Goal: Transaction & Acquisition: Purchase product/service

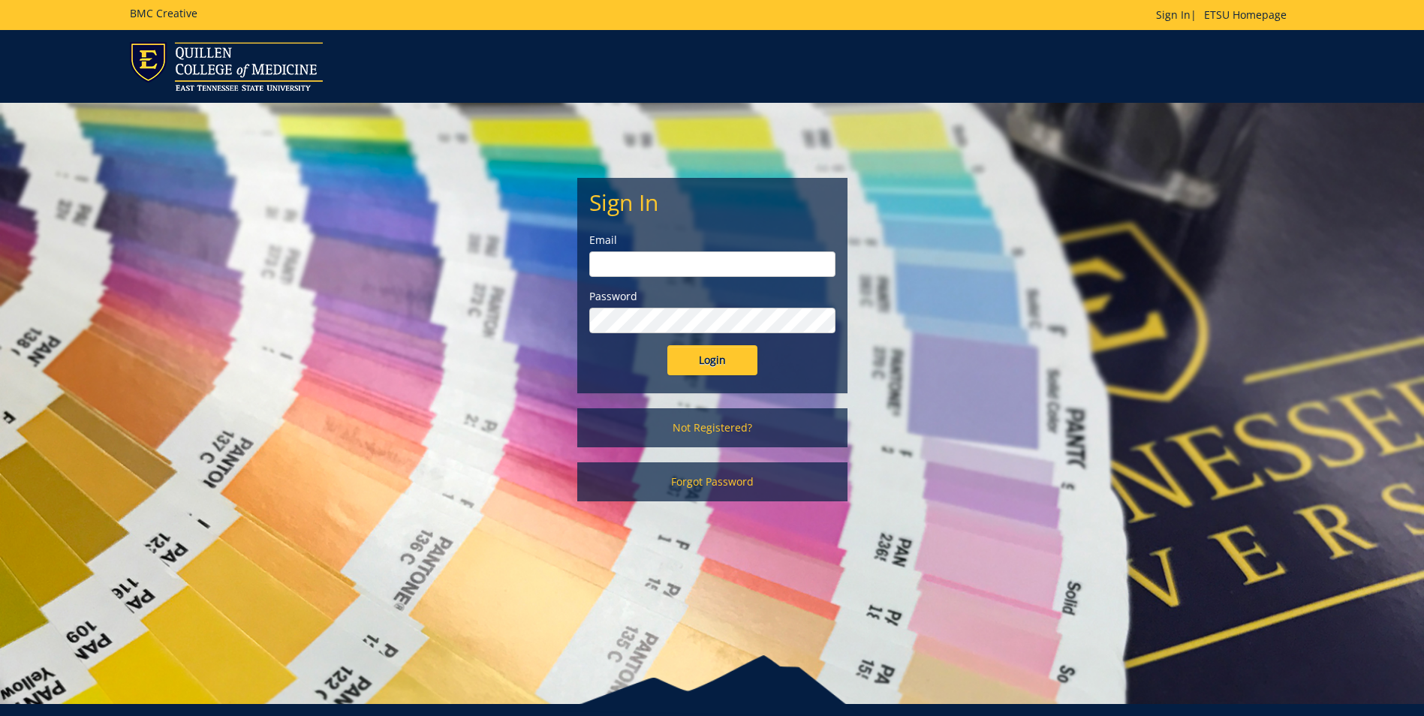
click at [691, 269] on input "email" at bounding box center [712, 265] width 246 height 26
type input "watsonth@etsu.edu"
click at [667, 345] on input "Login" at bounding box center [712, 360] width 90 height 30
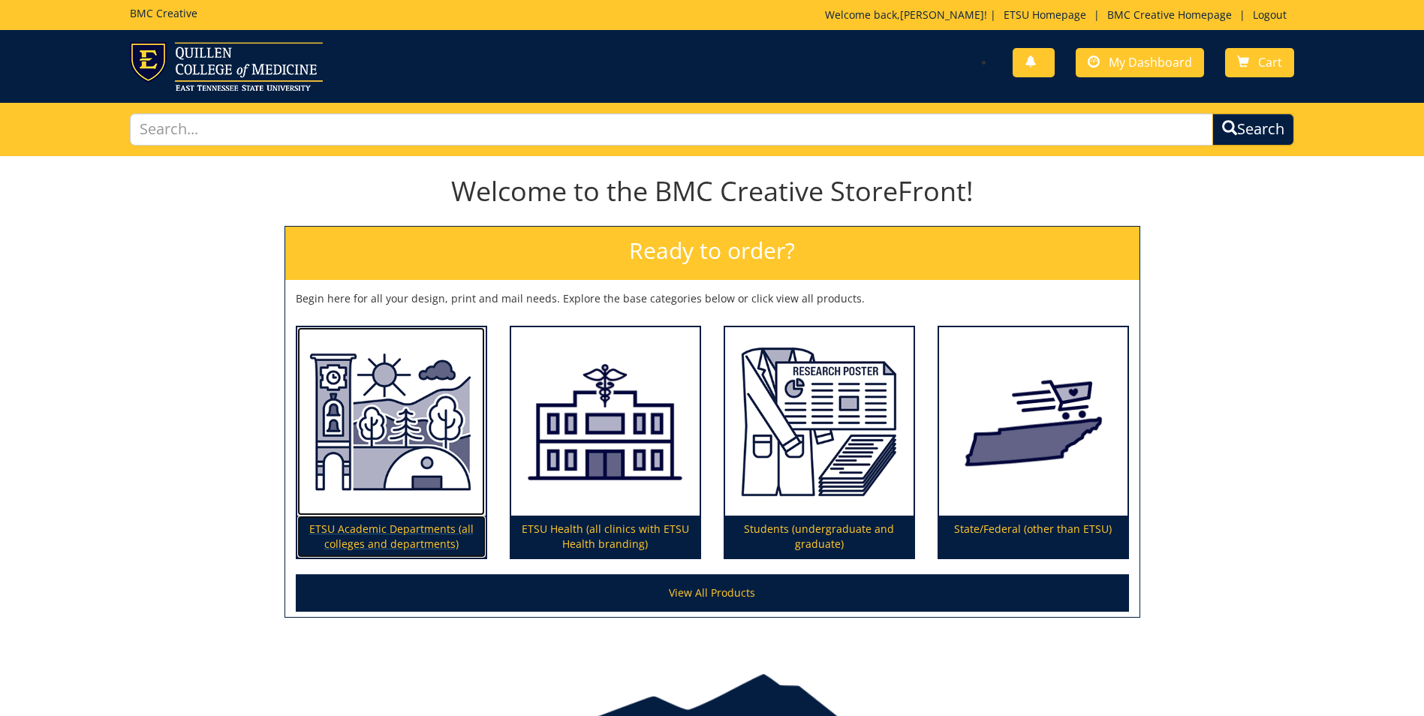
click at [413, 538] on p "ETSU Academic Departments (all colleges and departments)" at bounding box center [391, 537] width 188 height 42
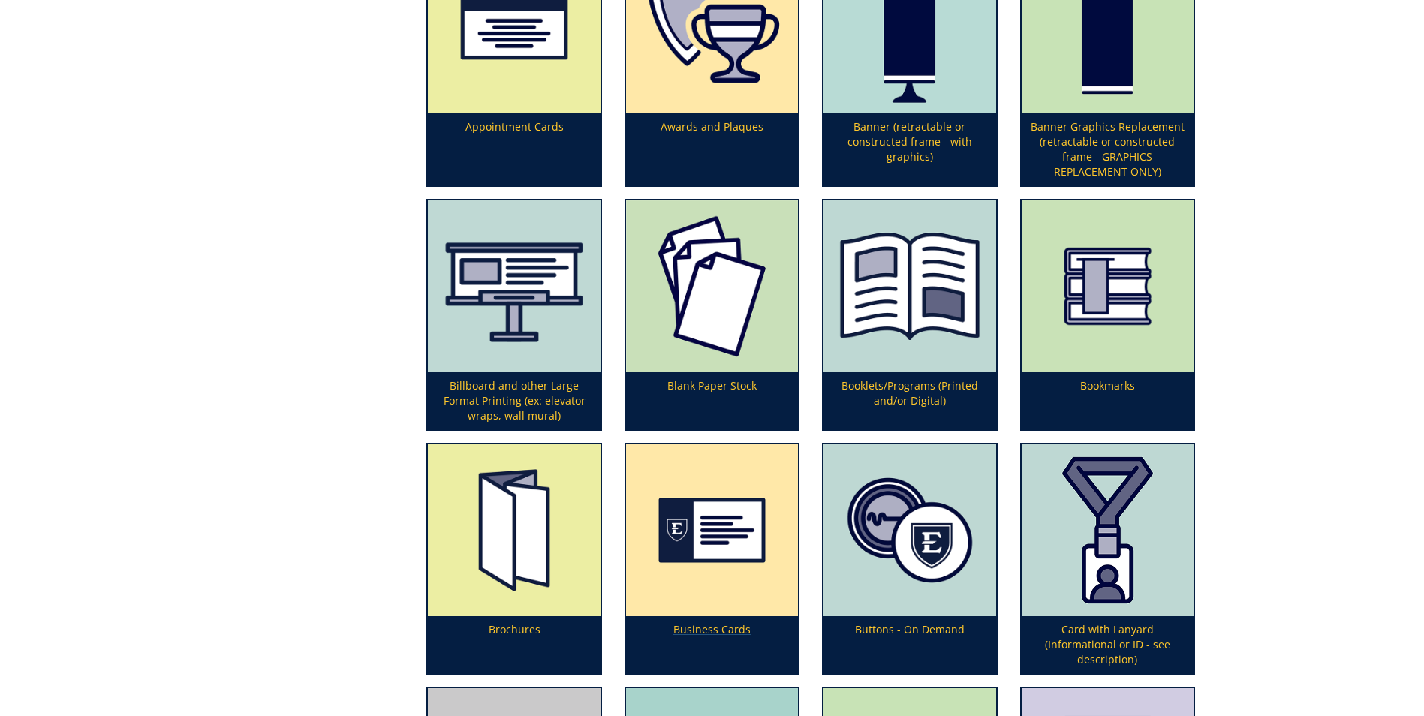
scroll to position [601, 0]
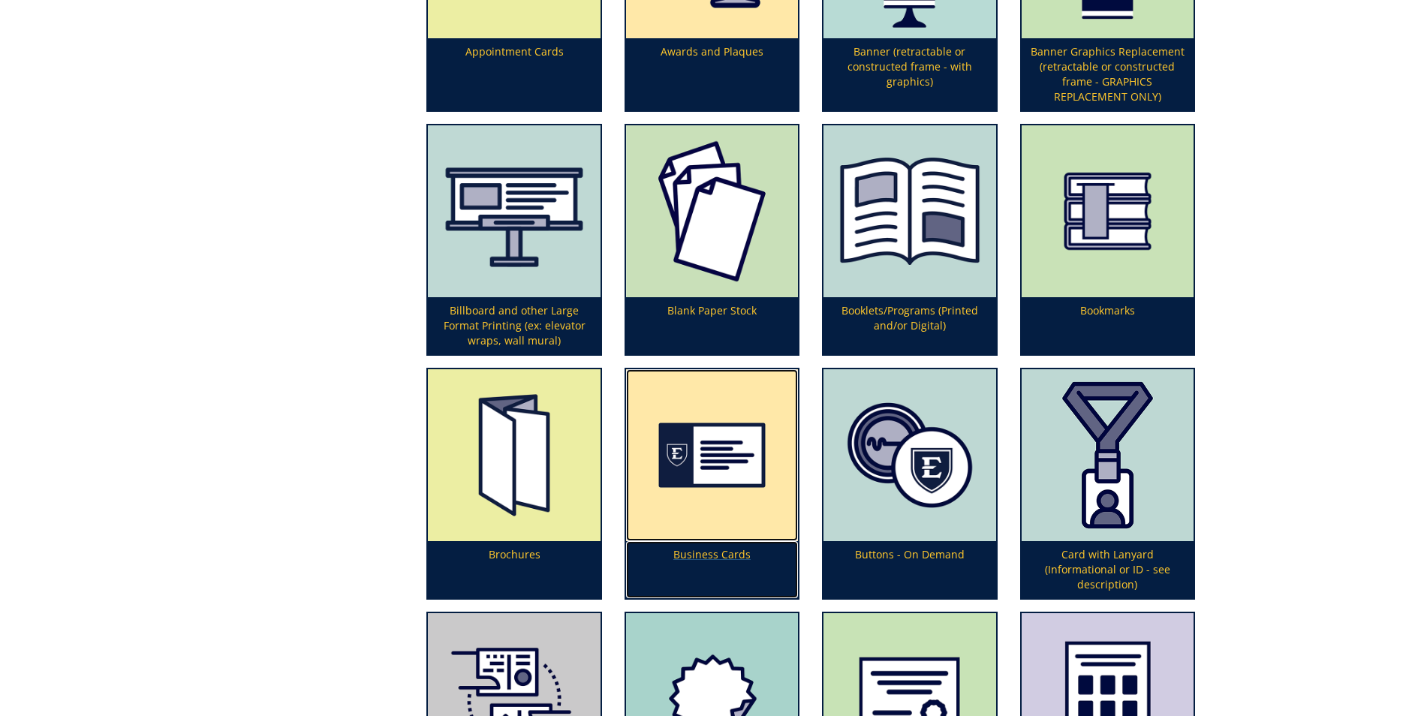
click at [717, 553] on p "Business Cards" at bounding box center [712, 569] width 172 height 57
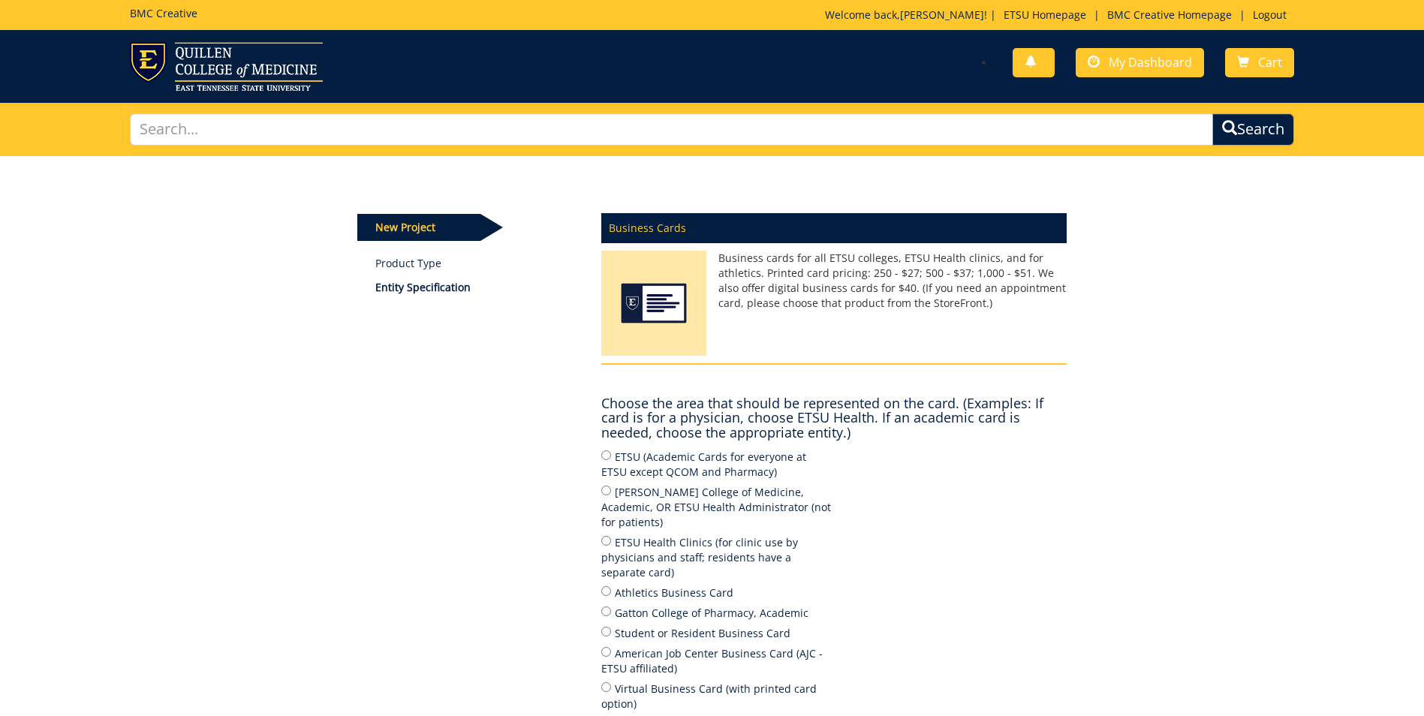
scroll to position [150, 0]
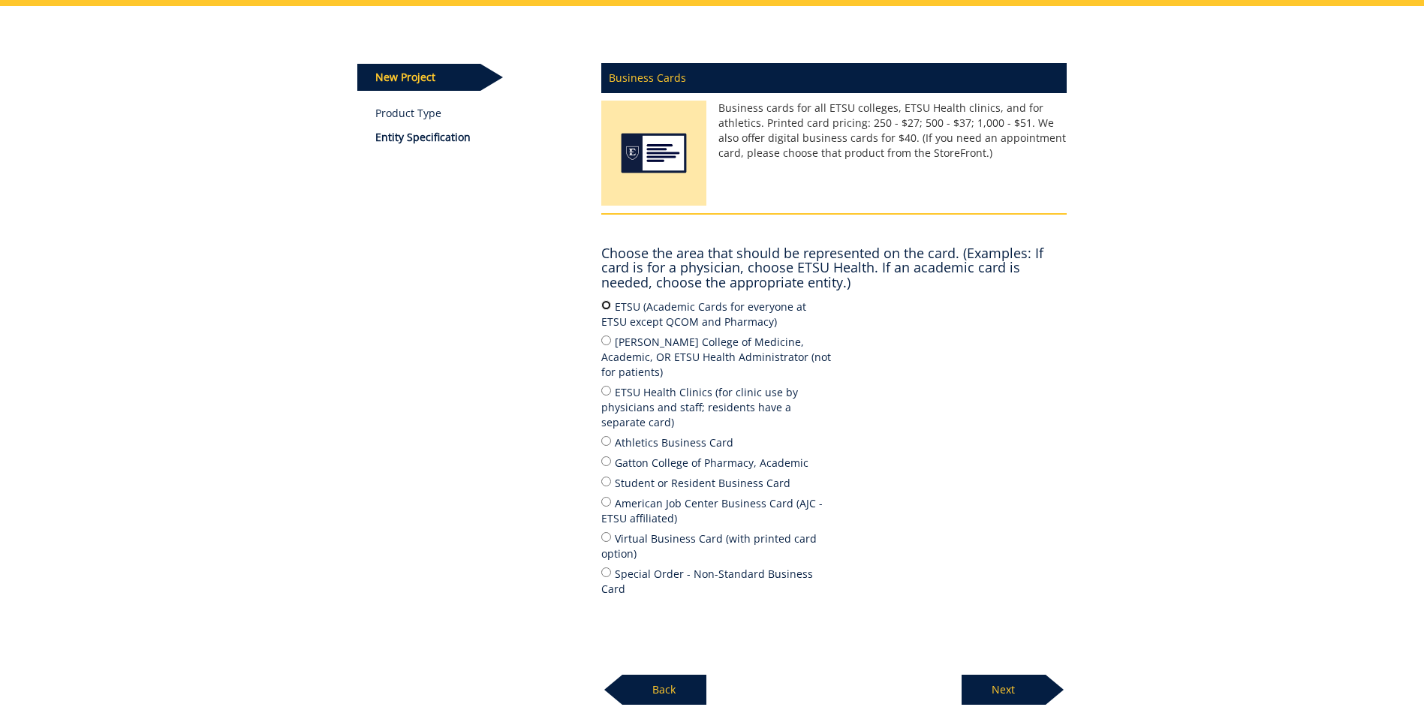
click at [608, 306] on input "ETSU (Academic Cards for everyone at ETSU except QCOM and Pharmacy)" at bounding box center [606, 305] width 10 height 10
radio input "true"
click at [992, 675] on p "Next" at bounding box center [1004, 690] width 84 height 30
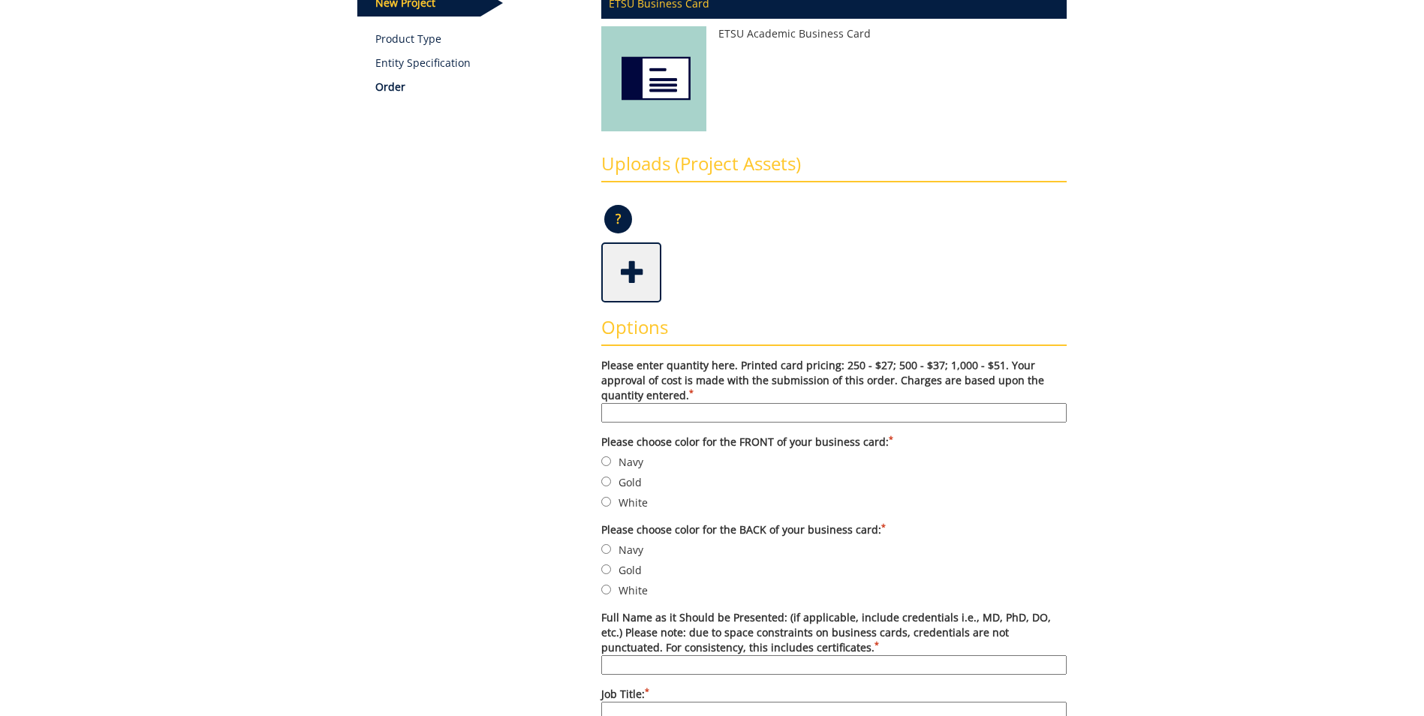
scroll to position [300, 0]
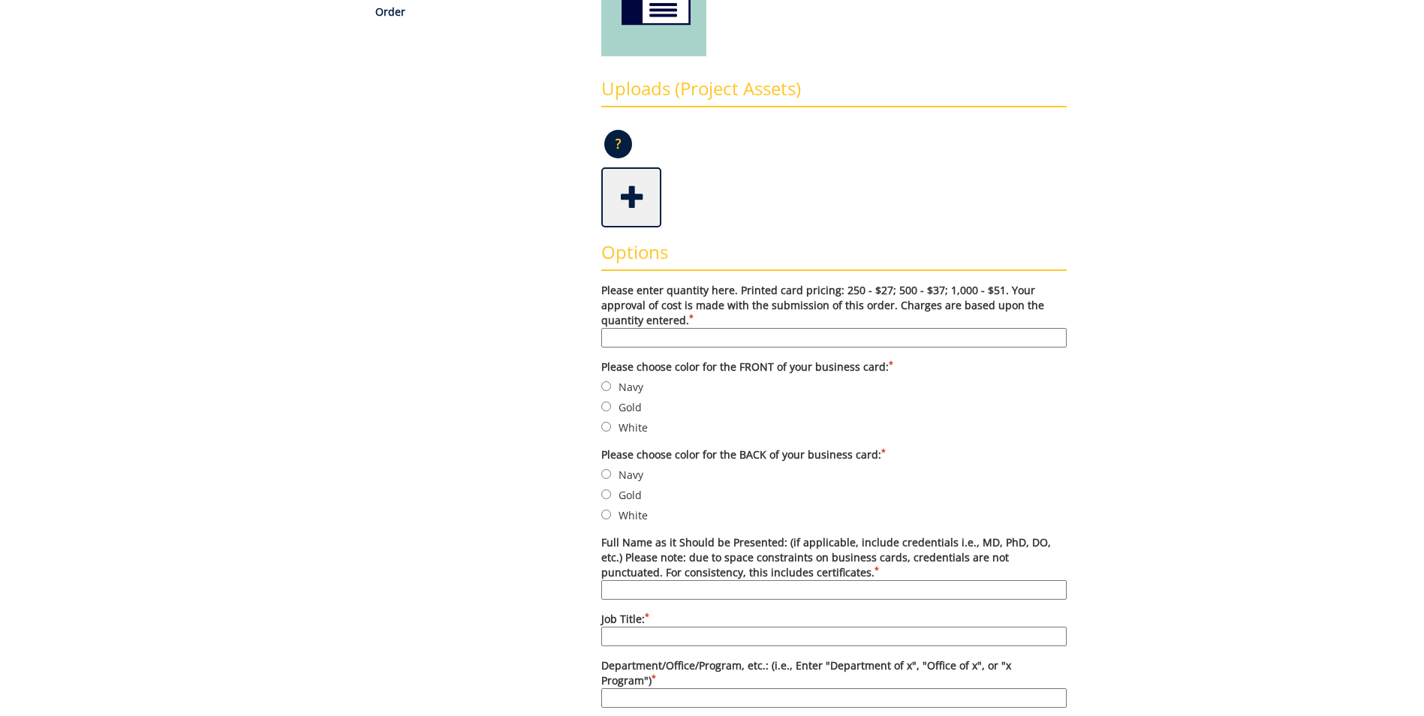
click at [738, 583] on input "Full Name as it Should be Presented: (if applicable, include credentials i.e., …" at bounding box center [834, 590] width 466 height 20
type input "[PERSON_NAME]"
type input "500"
type input "Information Specialist, Documents and Law"
type input "[PERSON_NAME] Library"
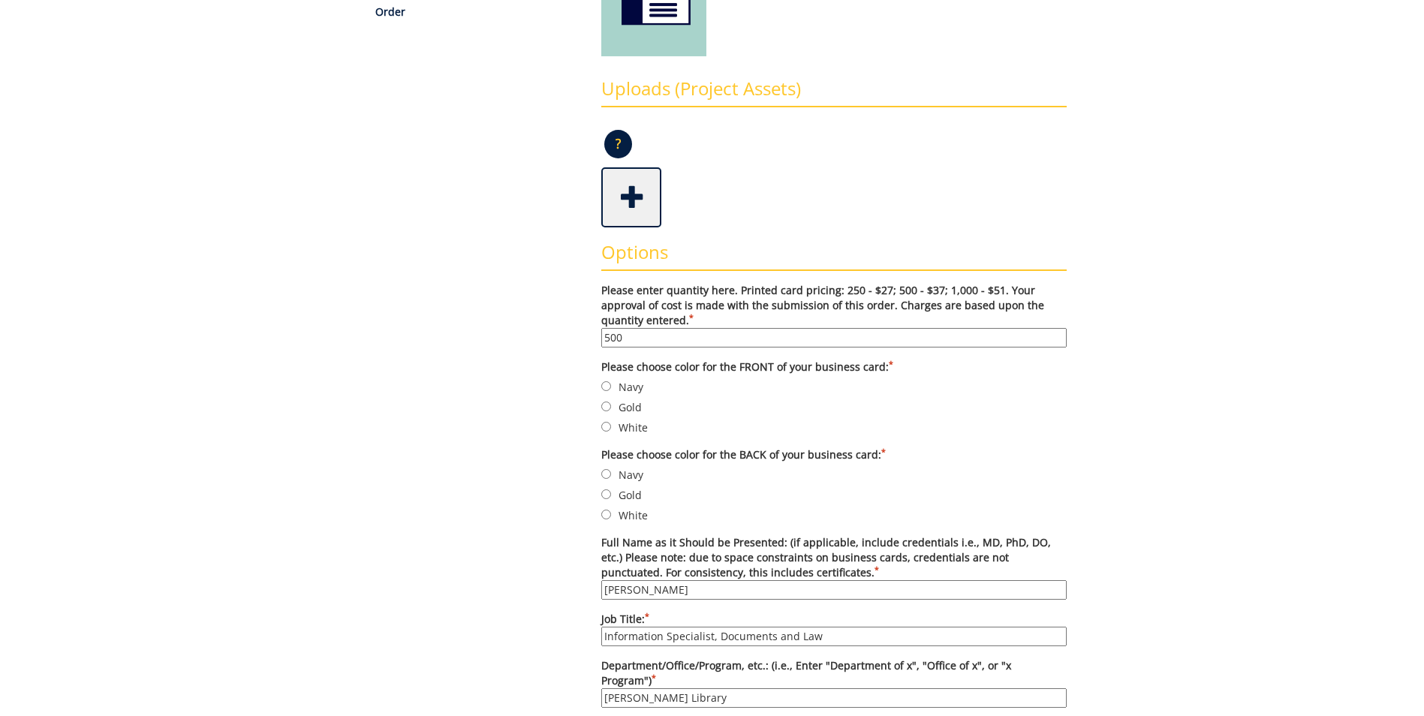
type input "[GEOGRAPHIC_DATA][US_STATE]"
type input "70665"
type input "[GEOGRAPHIC_DATA]"
type input "TN"
type input "37614"
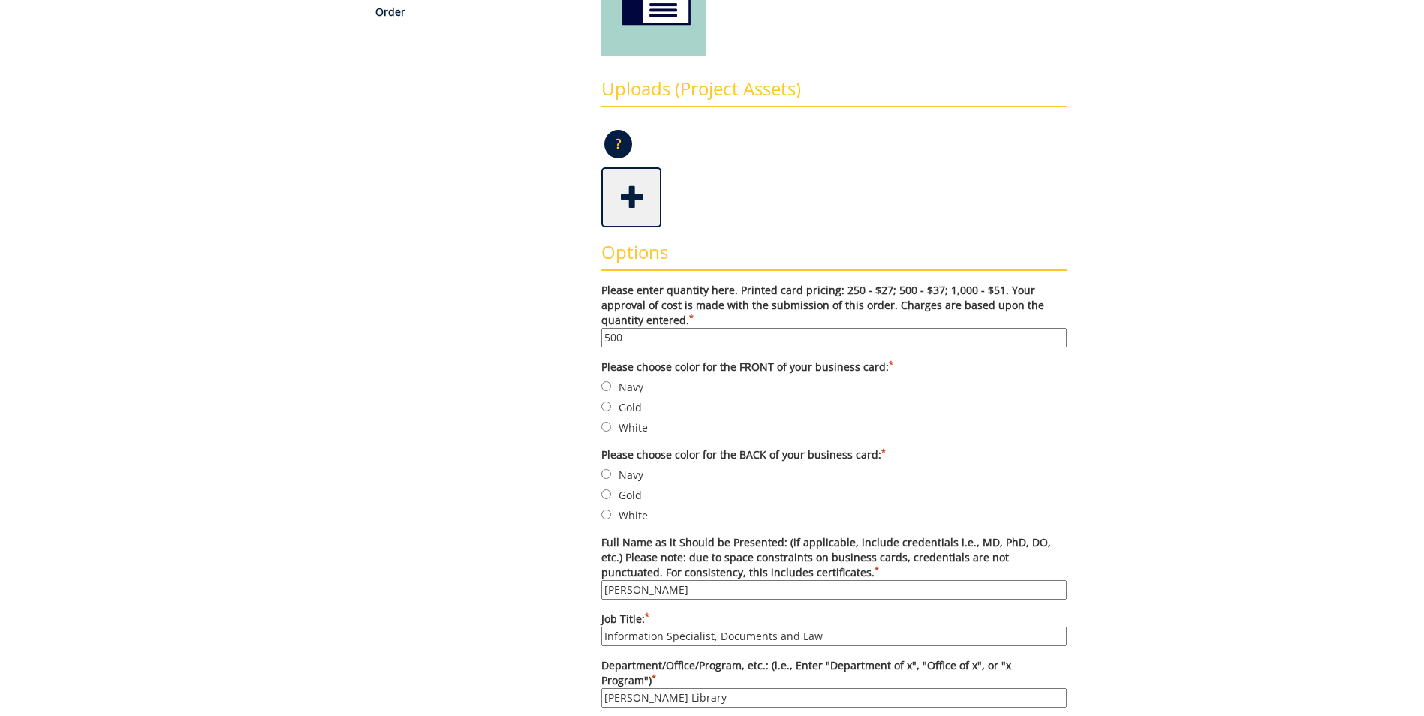
type input "[PHONE_NUMBER]"
type input "N/A"
type input "[EMAIL_ADDRESS][DOMAIN_NAME]"
type input "[DOMAIN_NAME]"
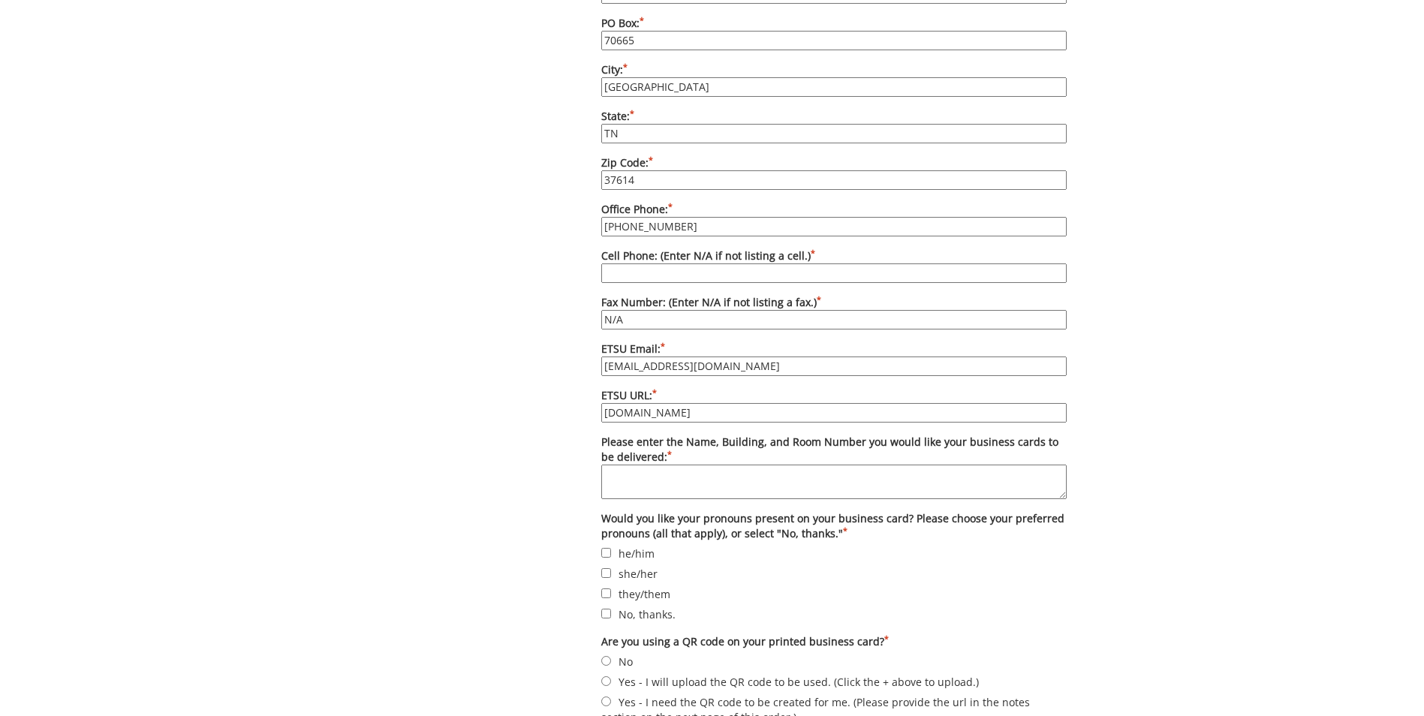
scroll to position [1201, 0]
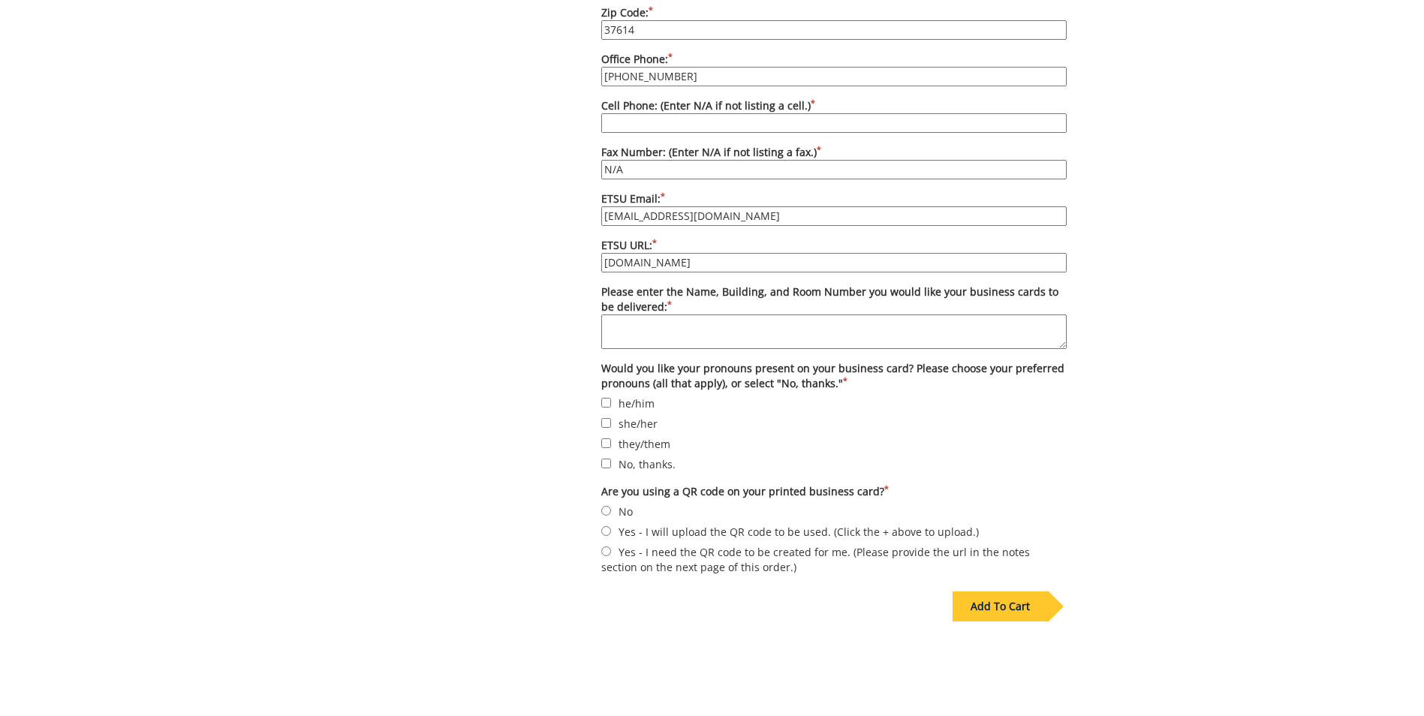
click at [1019, 592] on div "Add To Cart" at bounding box center [1000, 607] width 95 height 30
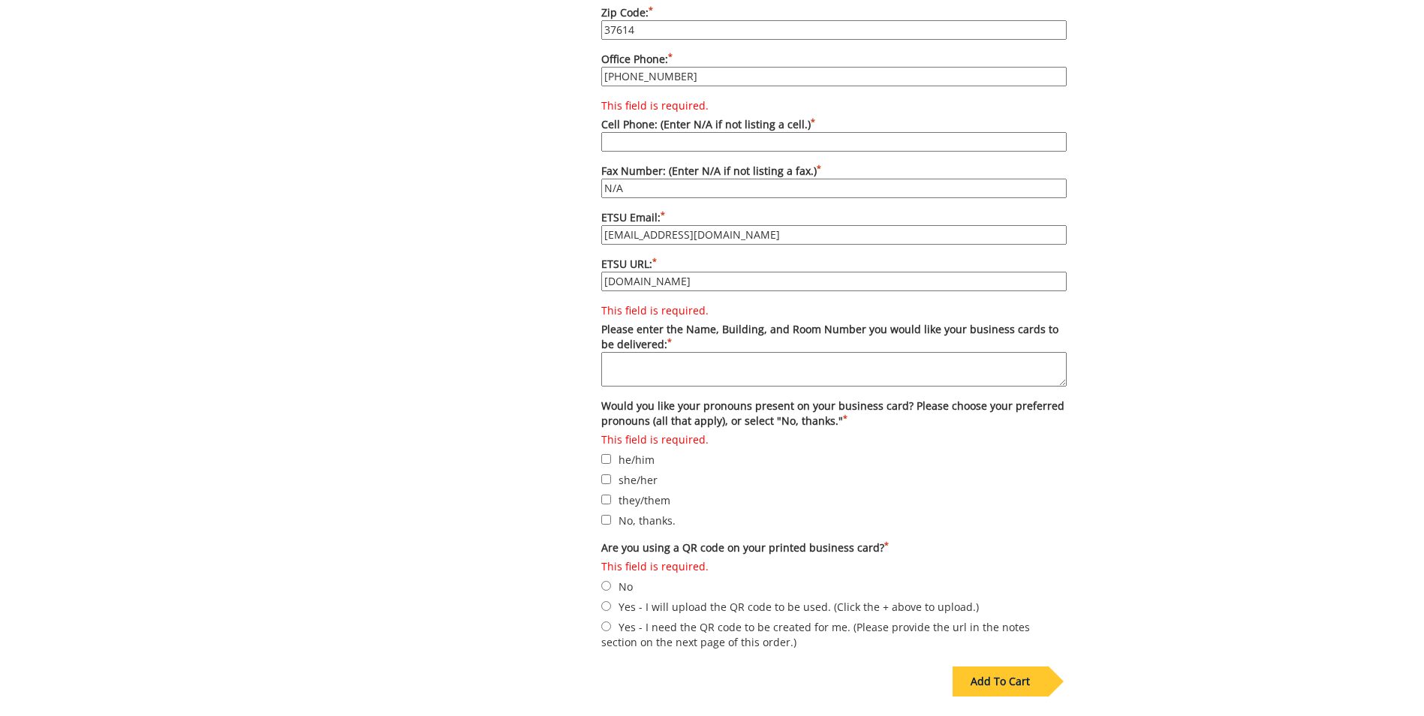
click at [695, 132] on input "This field is required. Cell Phone: (Enter N/A if not listing a cell.) *" at bounding box center [834, 142] width 466 height 20
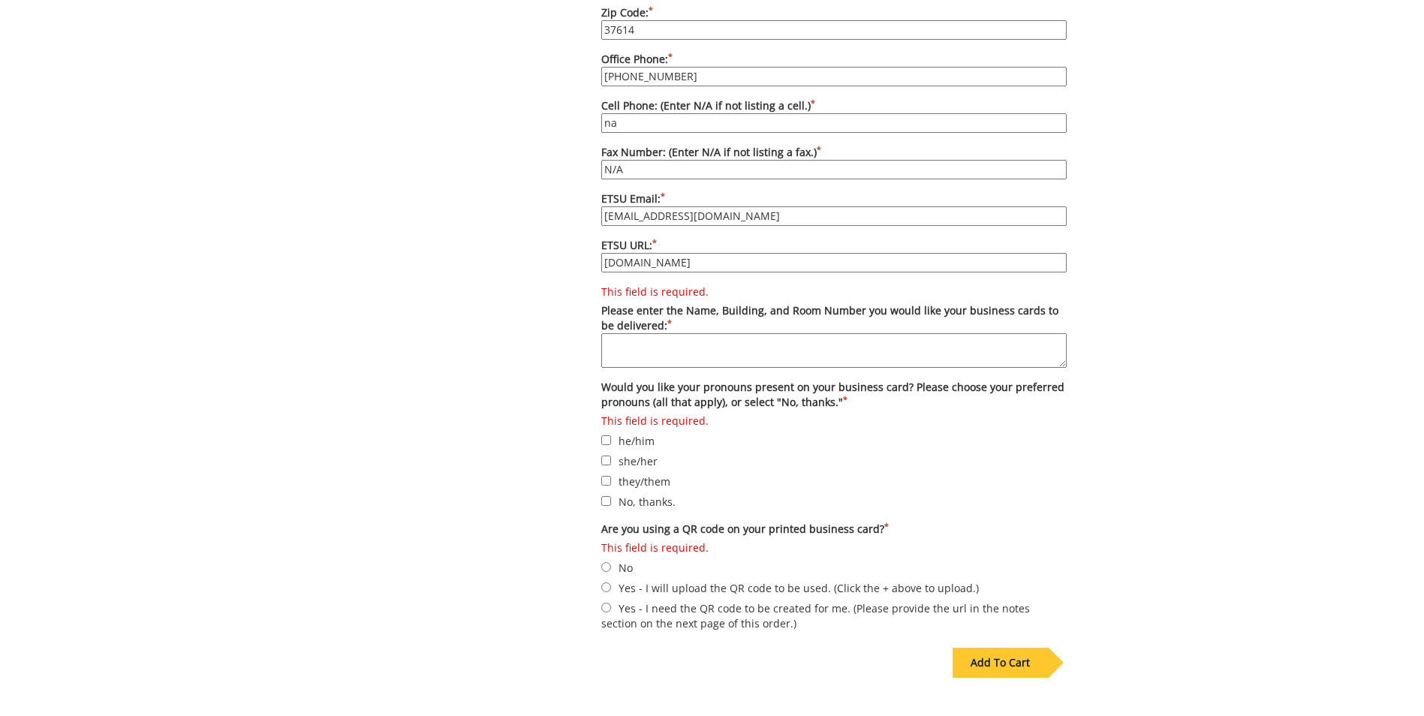
type input "n"
type input "n/a"
drag, startPoint x: 1366, startPoint y: 116, endPoint x: 1261, endPoint y: 130, distance: 106.0
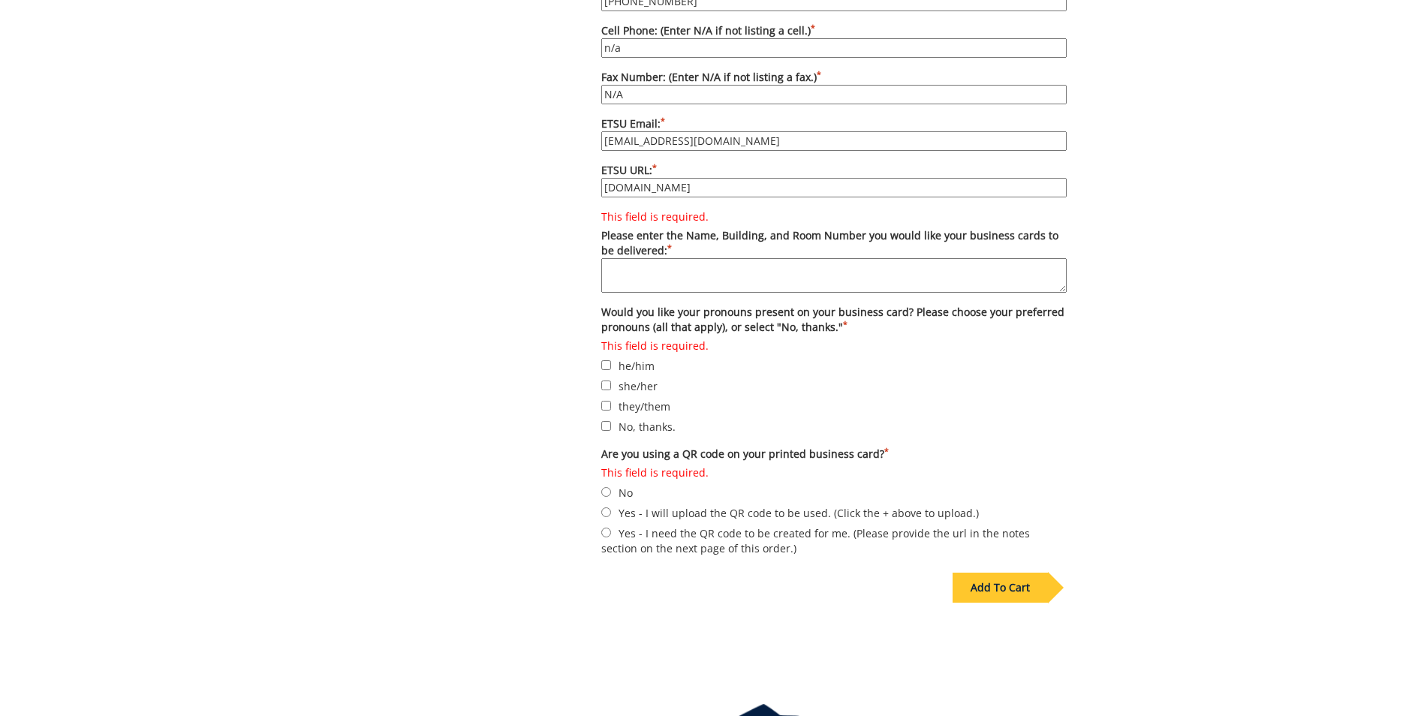
scroll to position [1389, 0]
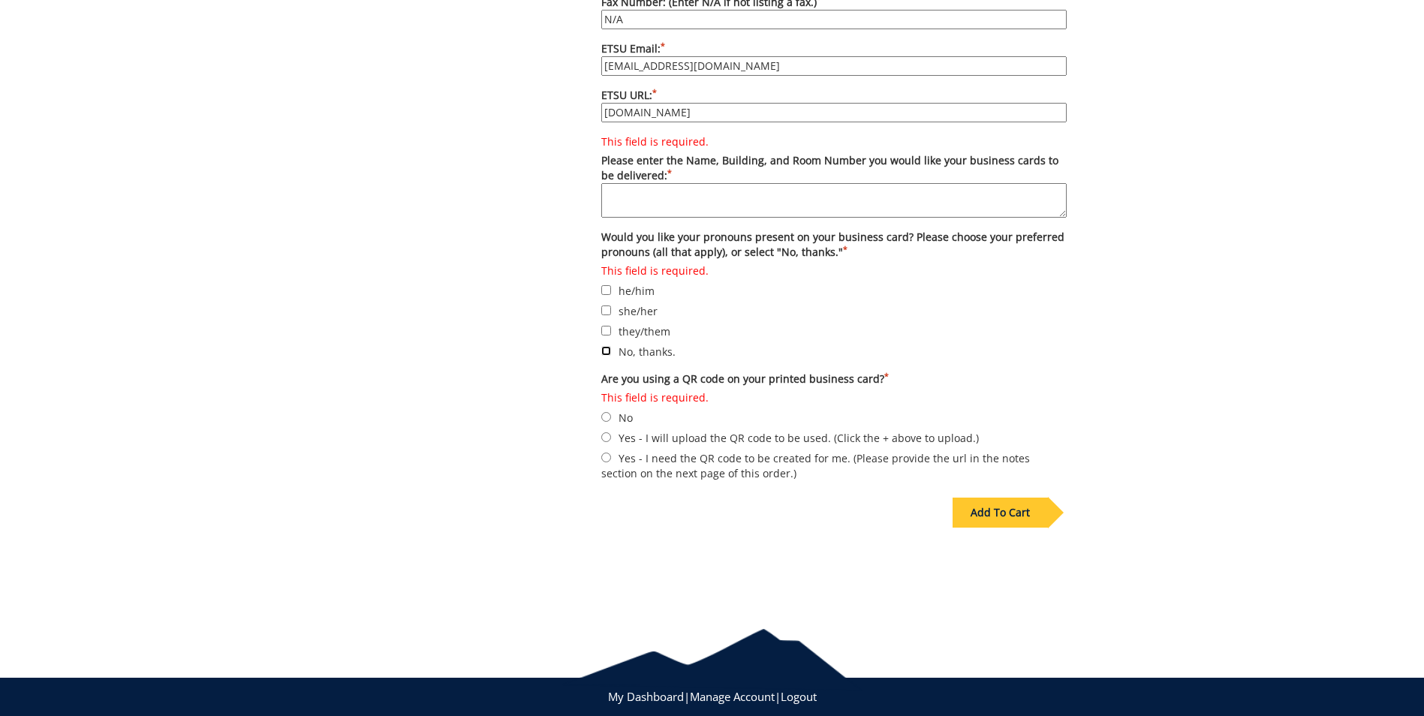
click at [606, 346] on input "No, thanks." at bounding box center [606, 351] width 10 height 10
checkbox input "true"
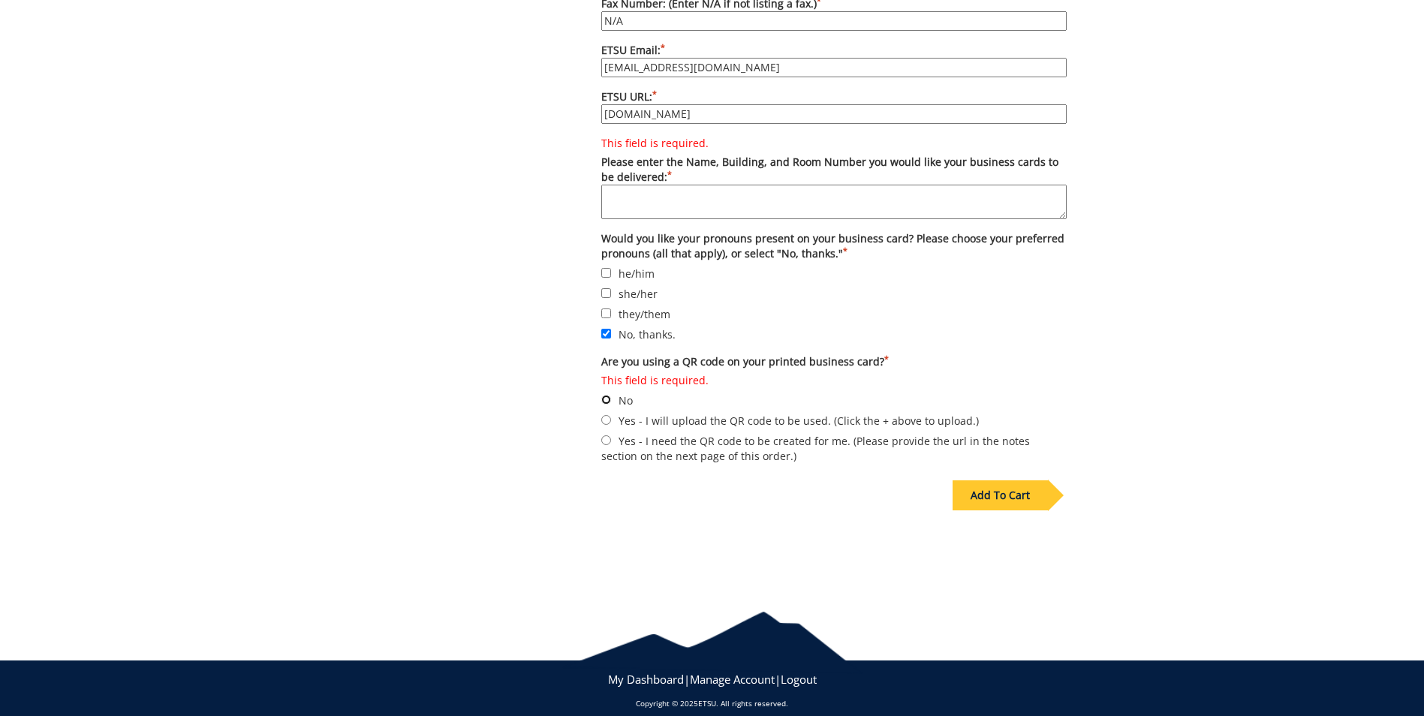
click at [604, 395] on input "This field is required. No" at bounding box center [606, 400] width 10 height 10
radio input "true"
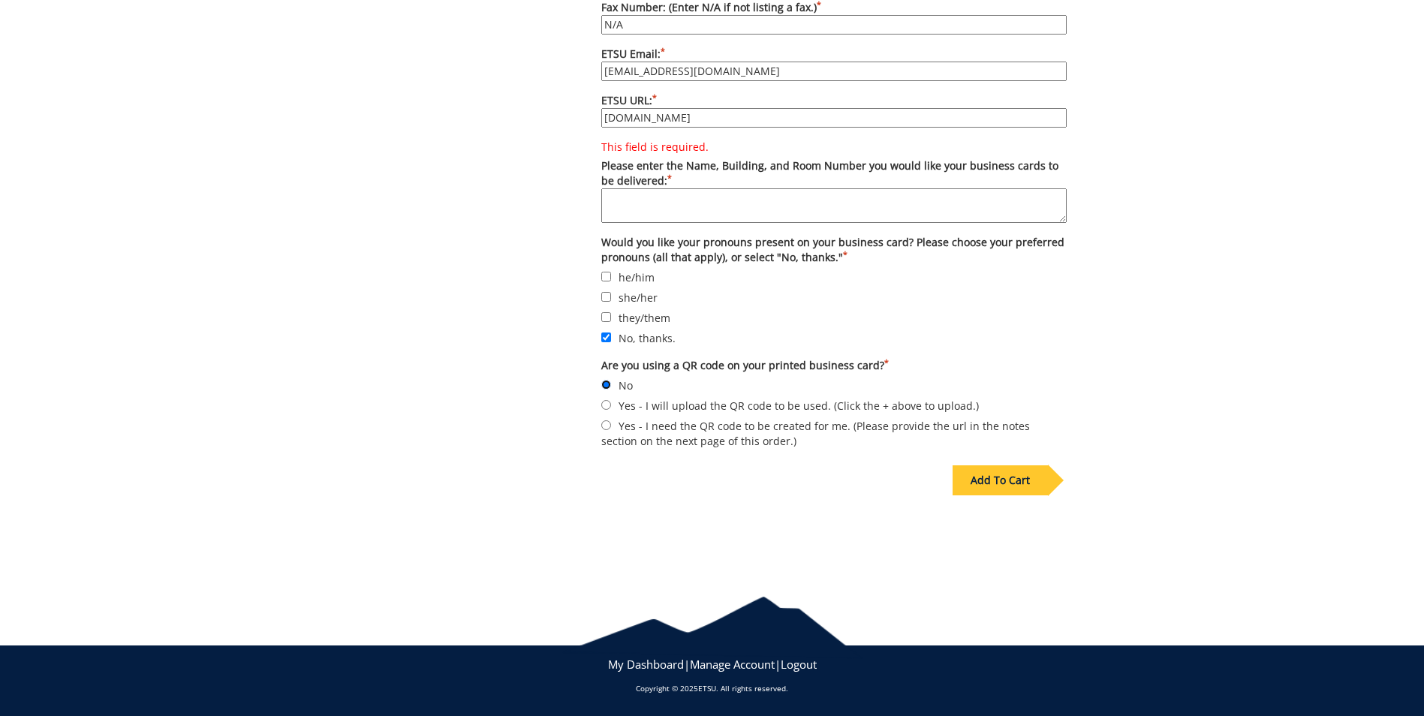
scroll to position [1369, 0]
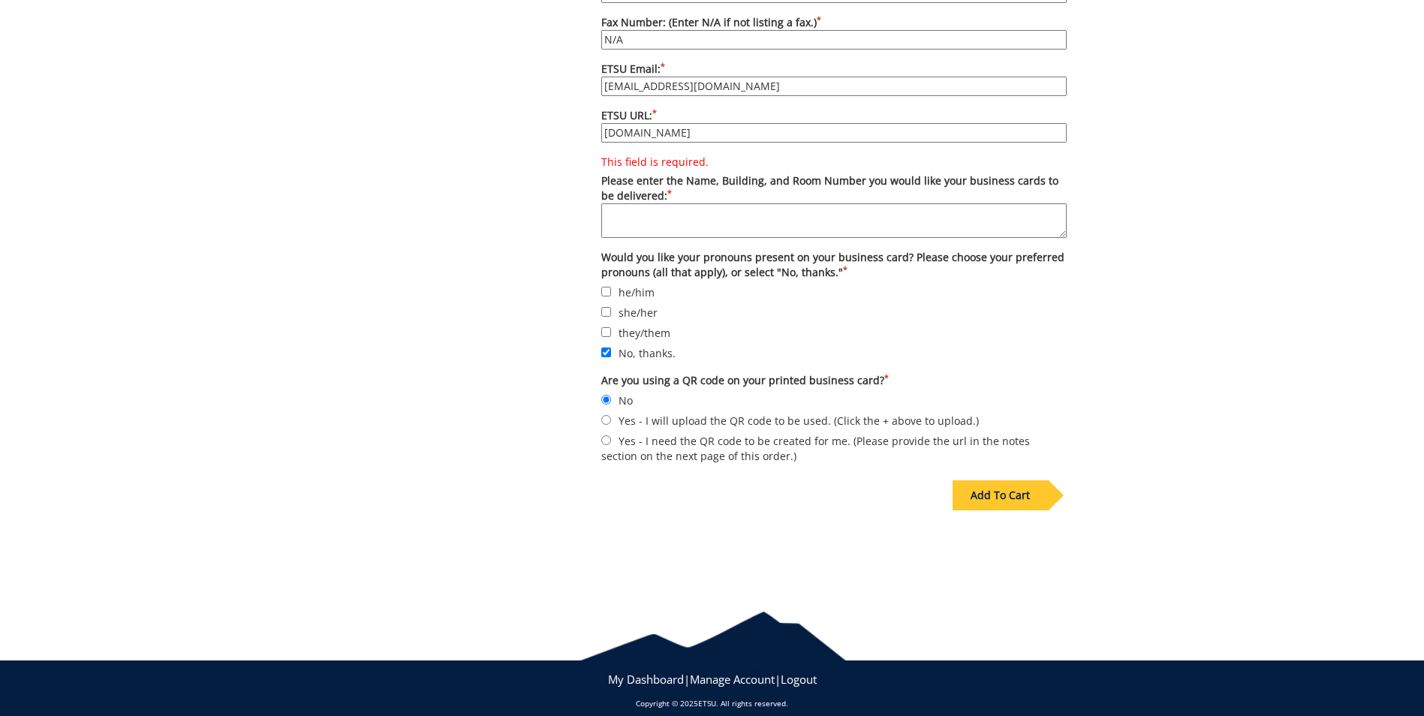
click at [1020, 481] on div "Add To Cart" at bounding box center [1000, 496] width 95 height 30
click at [706, 203] on textarea "This field is required. Please enter the Name, Building, and Room Number you wo…" at bounding box center [834, 220] width 466 height 35
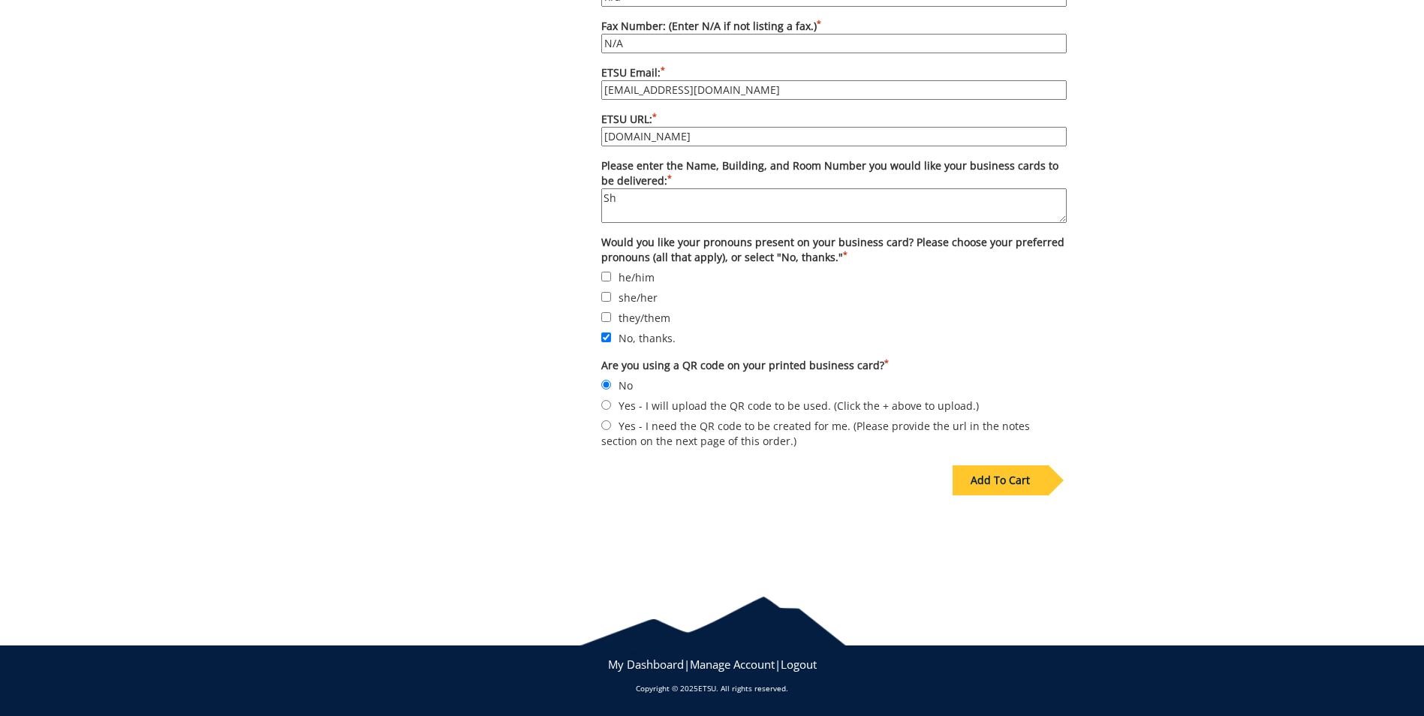
scroll to position [1350, 0]
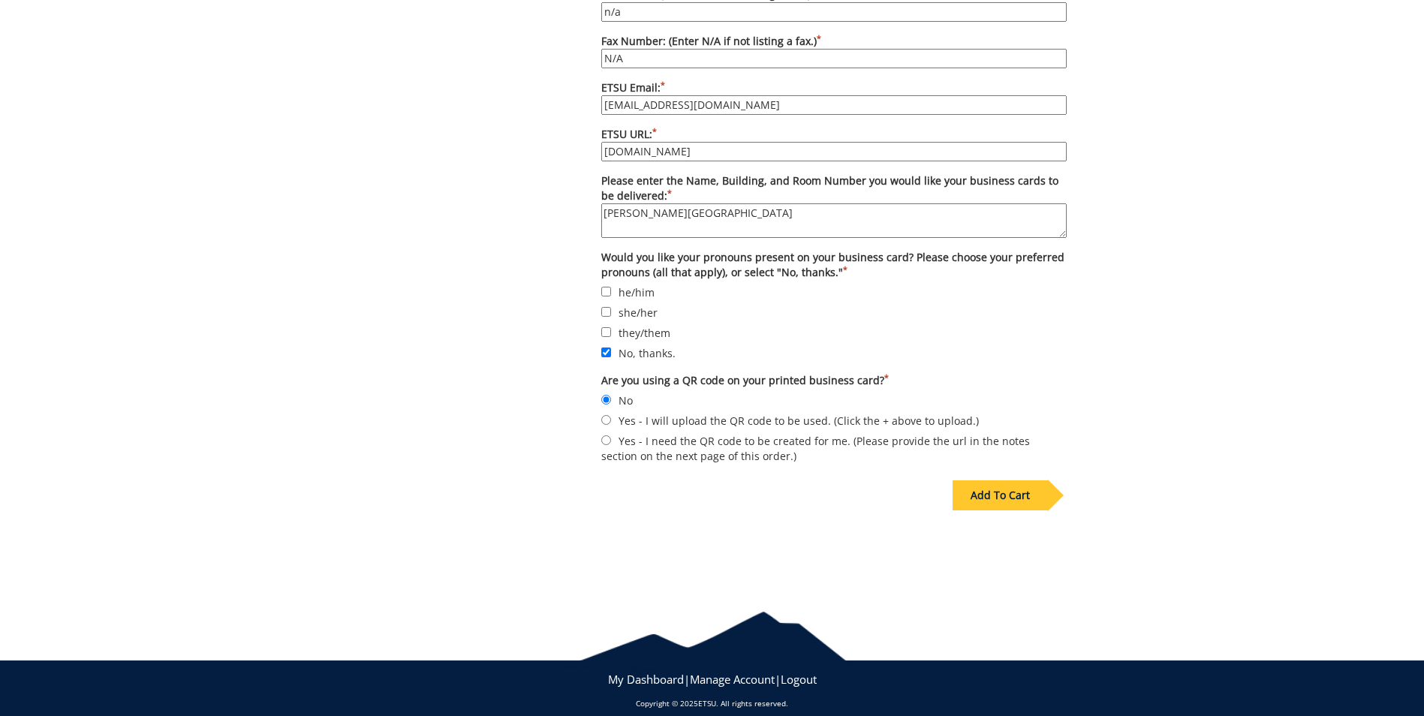
type textarea "[PERSON_NAME][GEOGRAPHIC_DATA]"
drag, startPoint x: 999, startPoint y: 474, endPoint x: 1005, endPoint y: 485, distance: 12.8
click at [1005, 485] on div "Add To Cart" at bounding box center [1000, 496] width 95 height 30
click at [1008, 481] on div "Add To Cart" at bounding box center [1000, 496] width 95 height 30
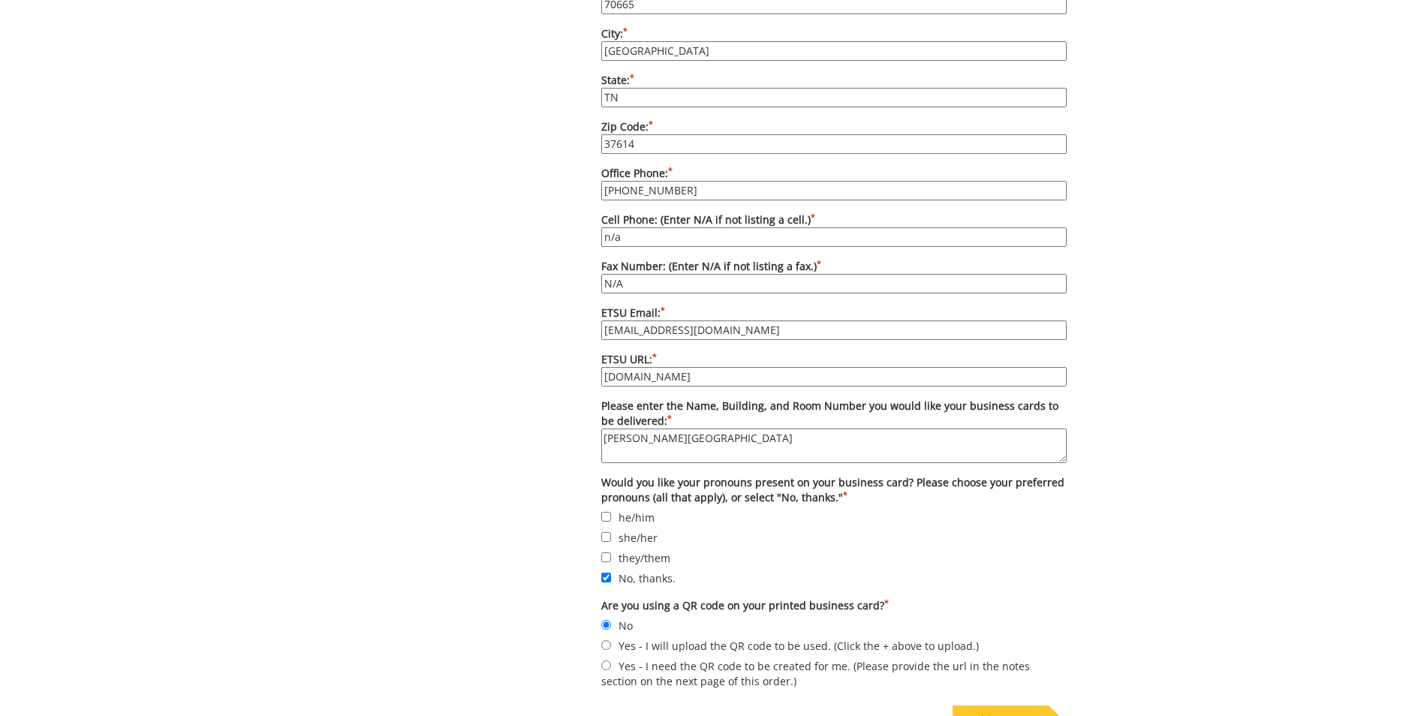
scroll to position [1200, 0]
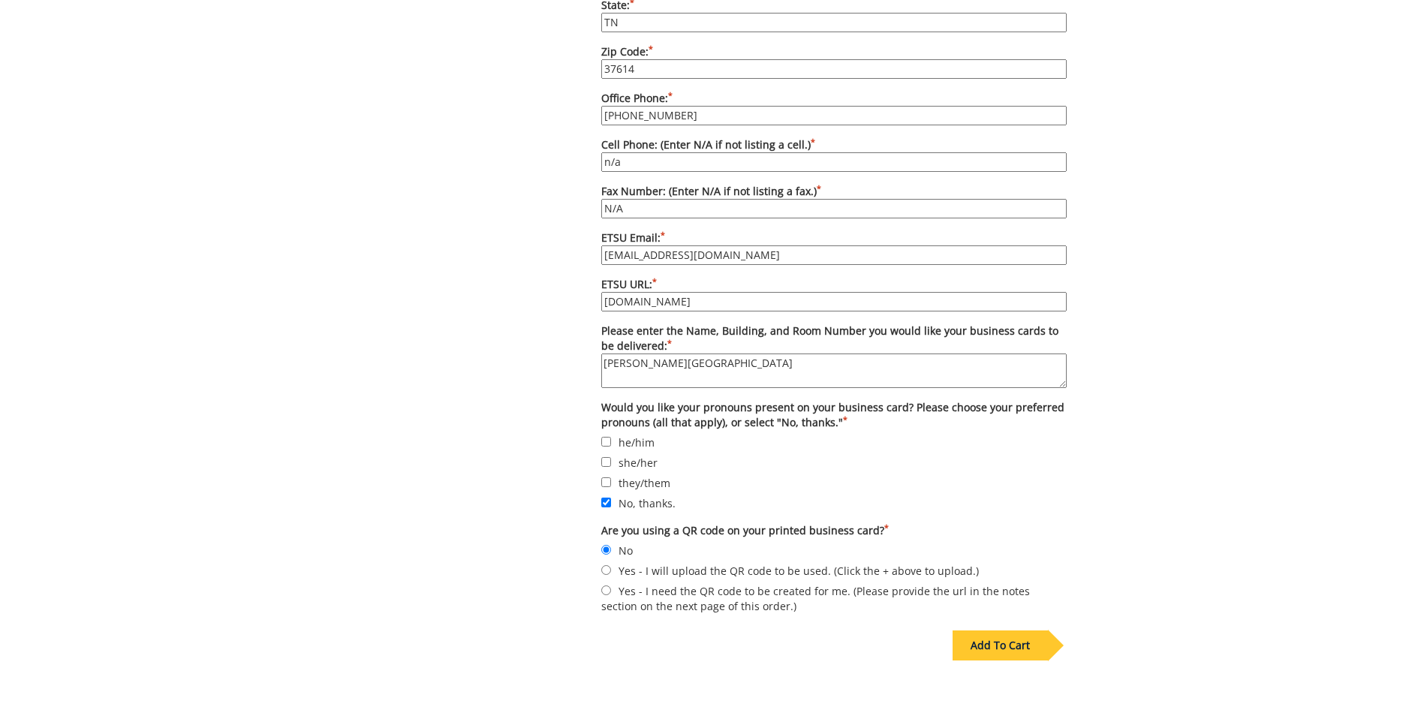
click at [994, 631] on div "Add To Cart" at bounding box center [1000, 646] width 95 height 30
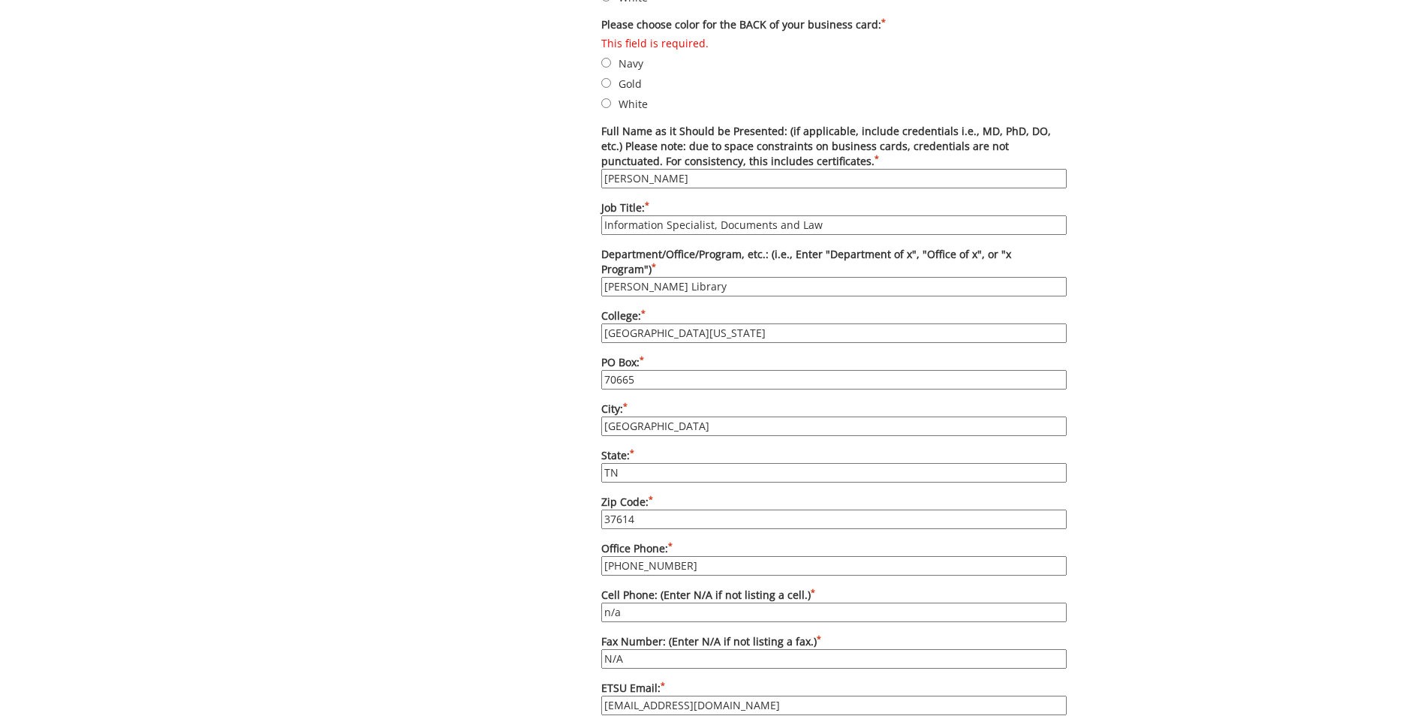
scroll to position [599, 0]
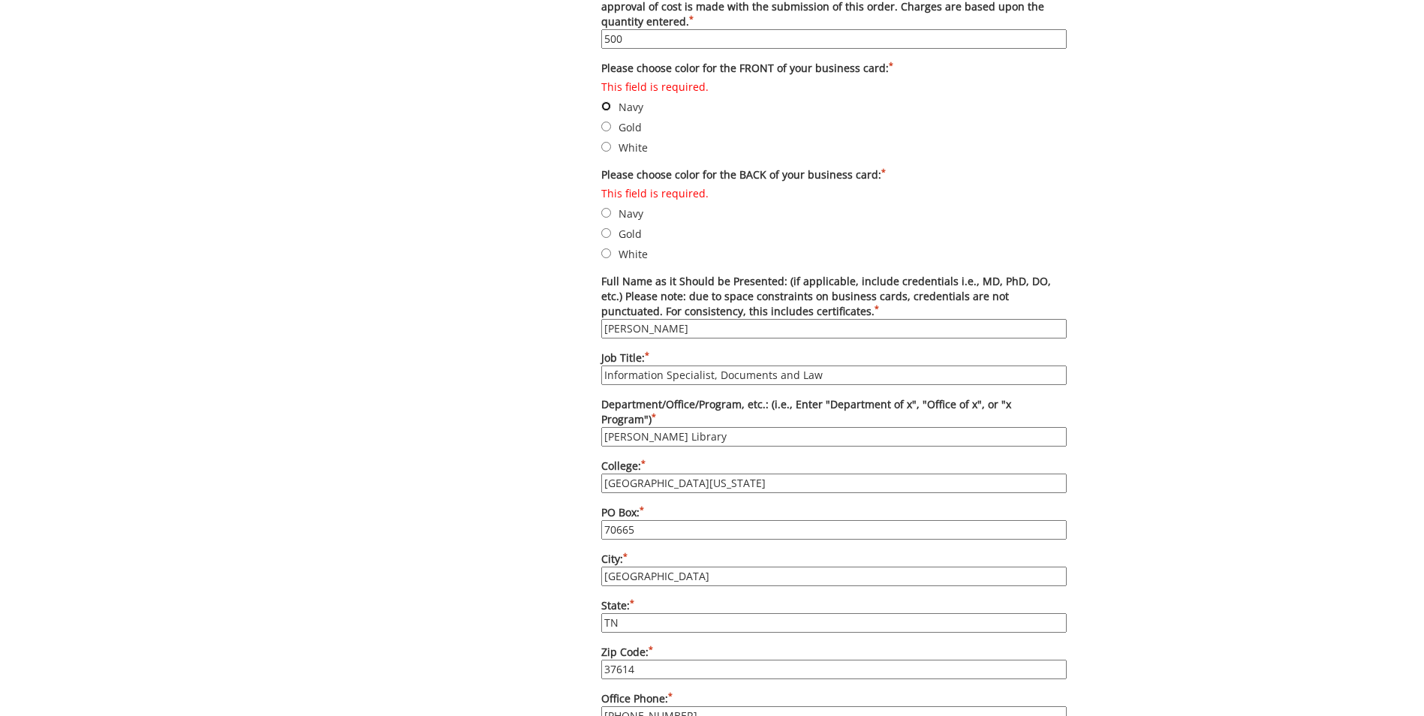
click at [606, 104] on input "This field is required. Navy" at bounding box center [606, 106] width 10 height 10
radio input "true"
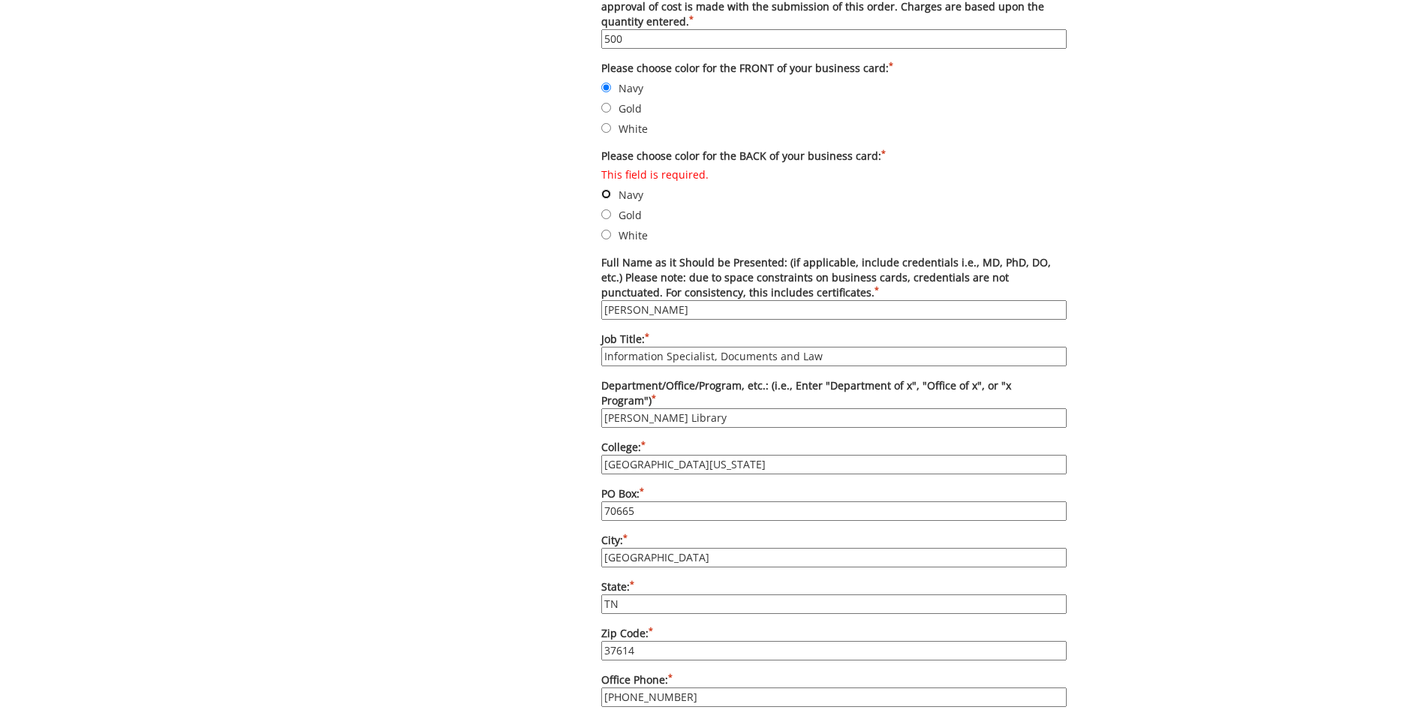
click at [606, 196] on input "This field is required. Navy" at bounding box center [606, 194] width 10 height 10
radio input "true"
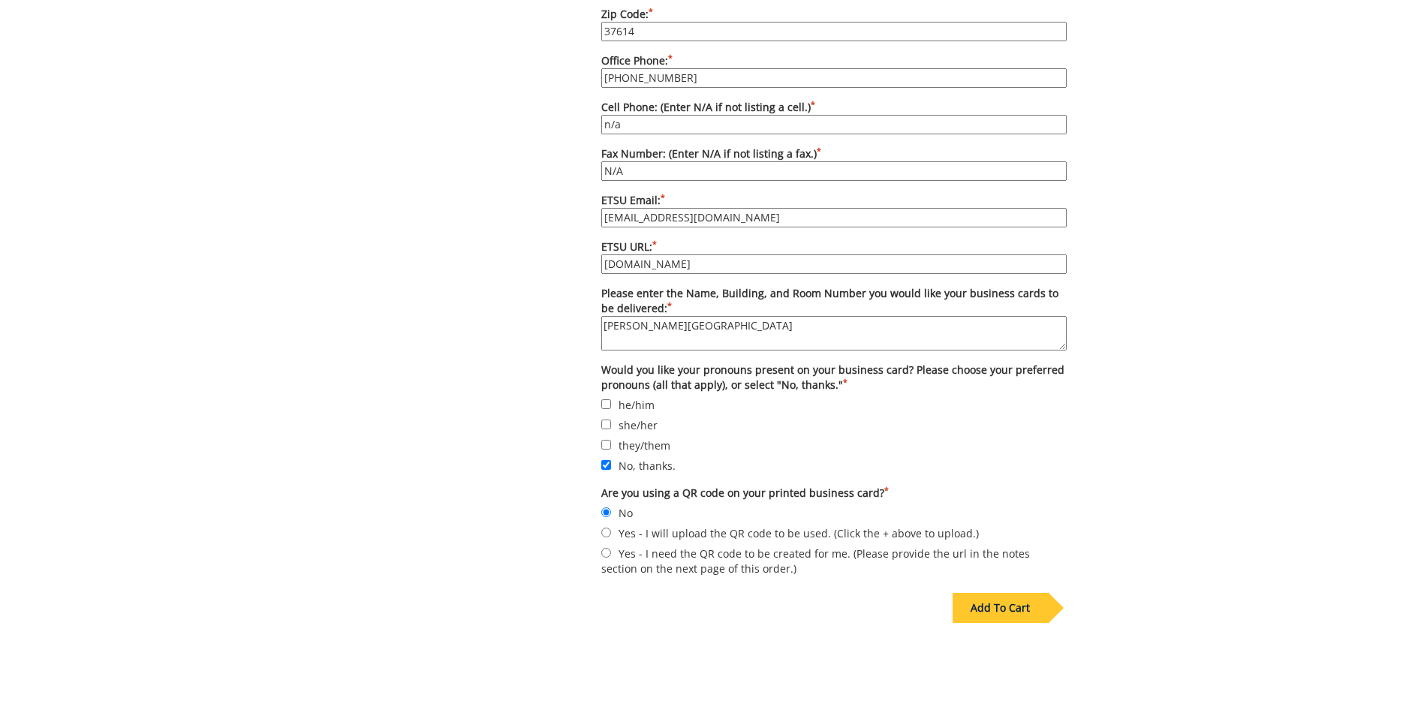
scroll to position [1312, 0]
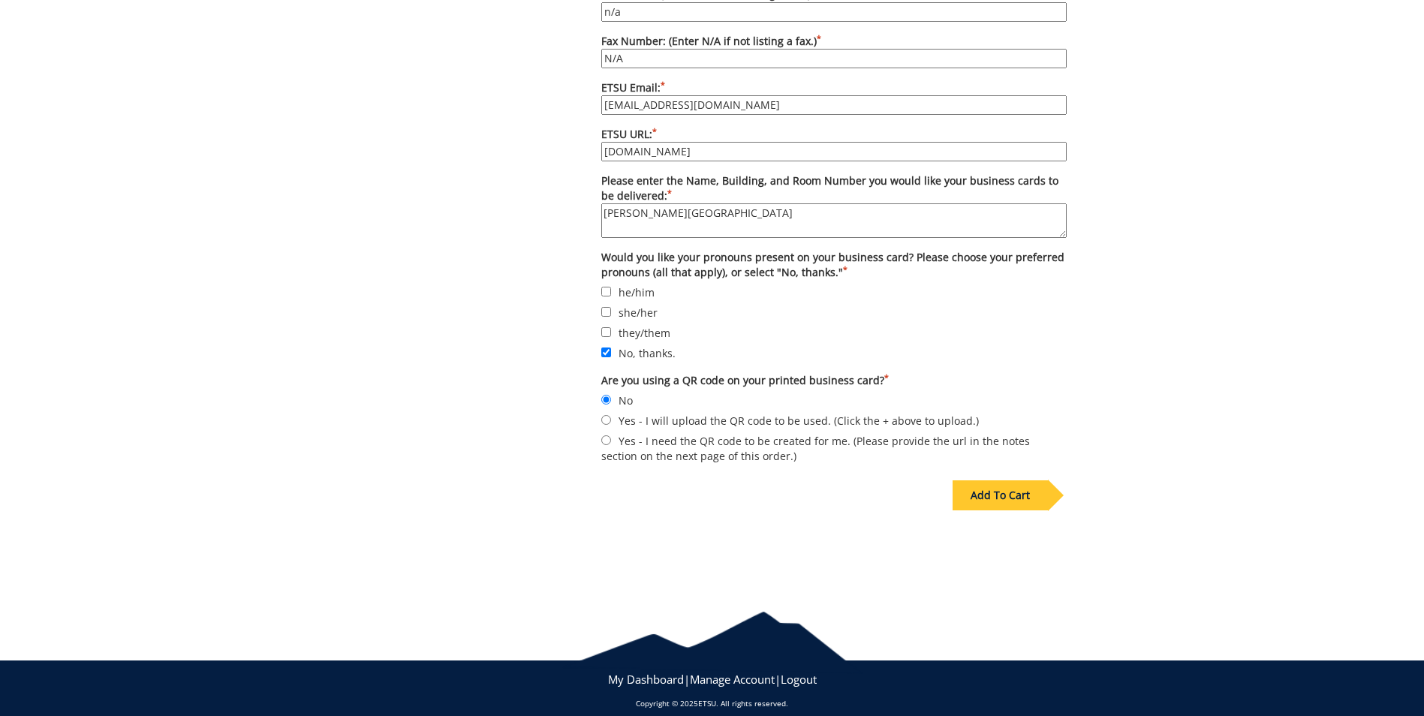
click at [1008, 483] on div "Add To Cart" at bounding box center [1000, 496] width 95 height 30
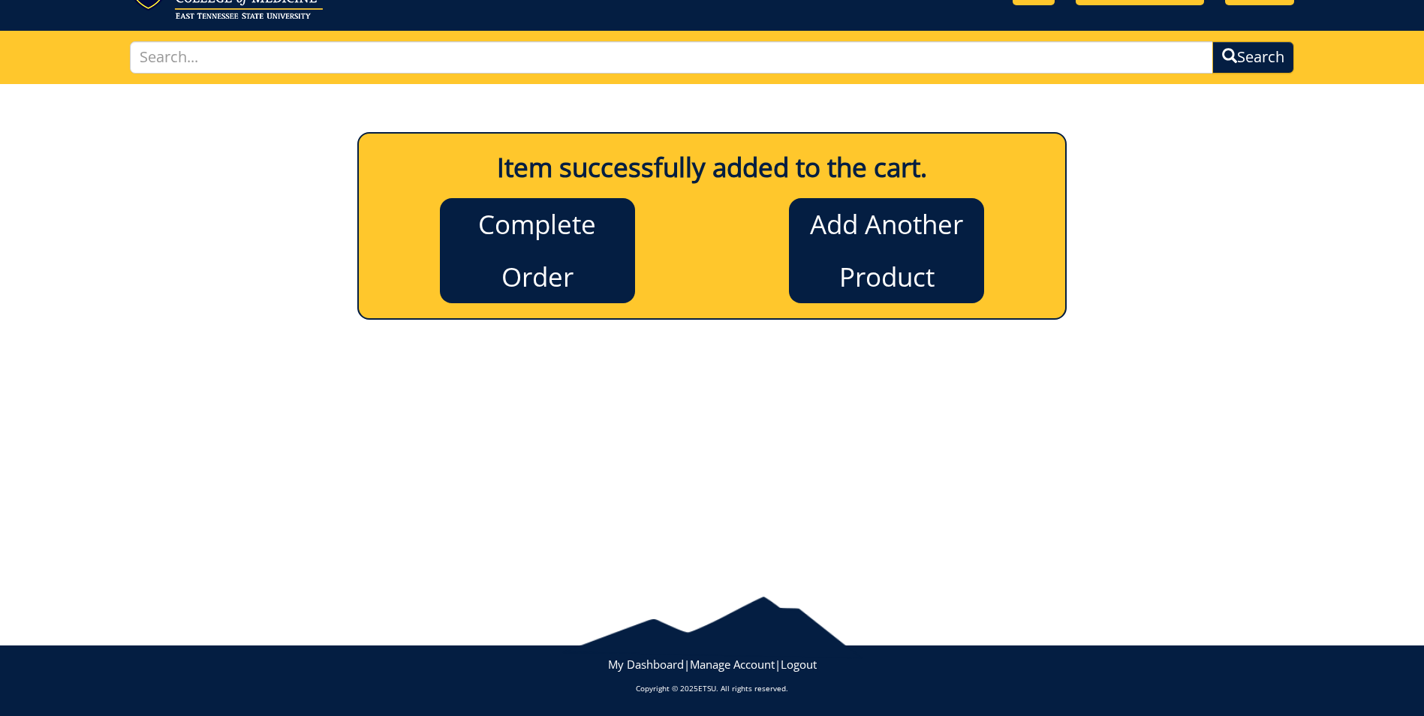
scroll to position [72, 0]
click at [553, 257] on link "Complete Order" at bounding box center [537, 250] width 195 height 105
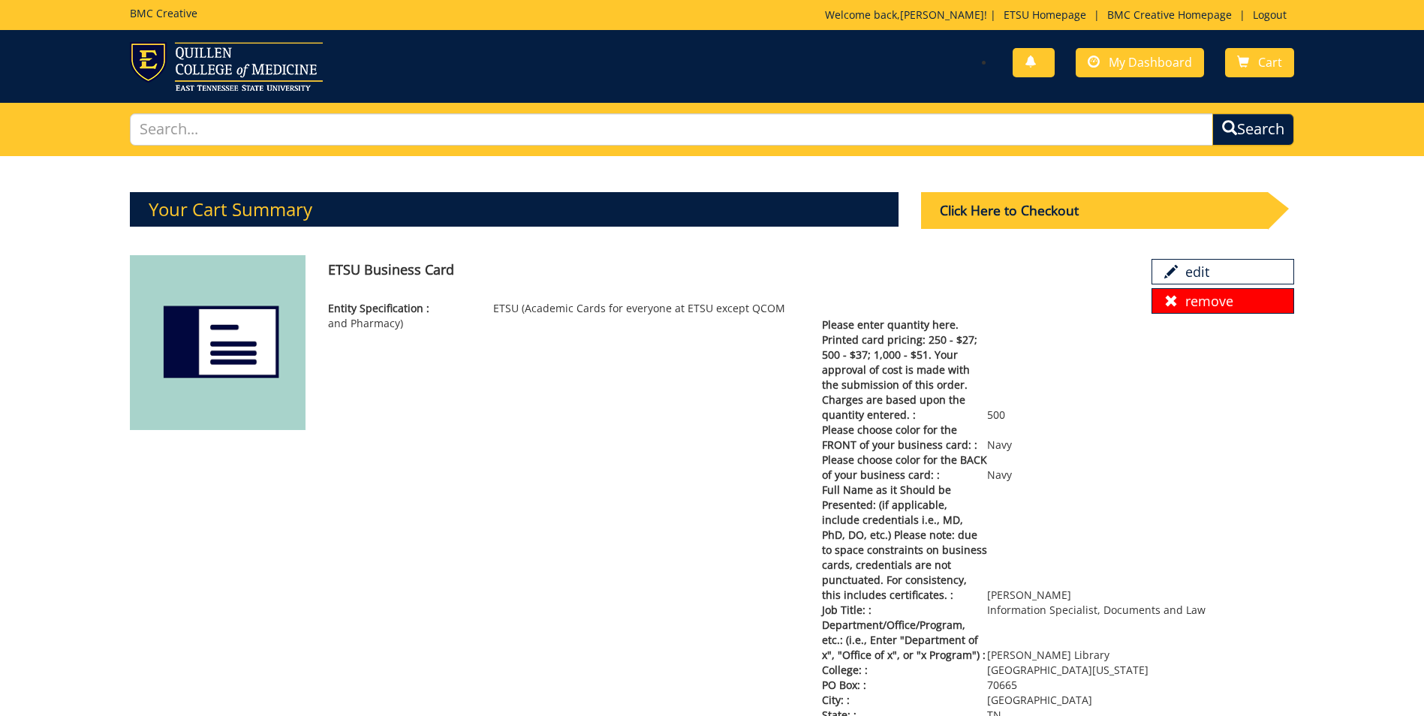
click at [1215, 309] on link "remove" at bounding box center [1223, 301] width 143 height 26
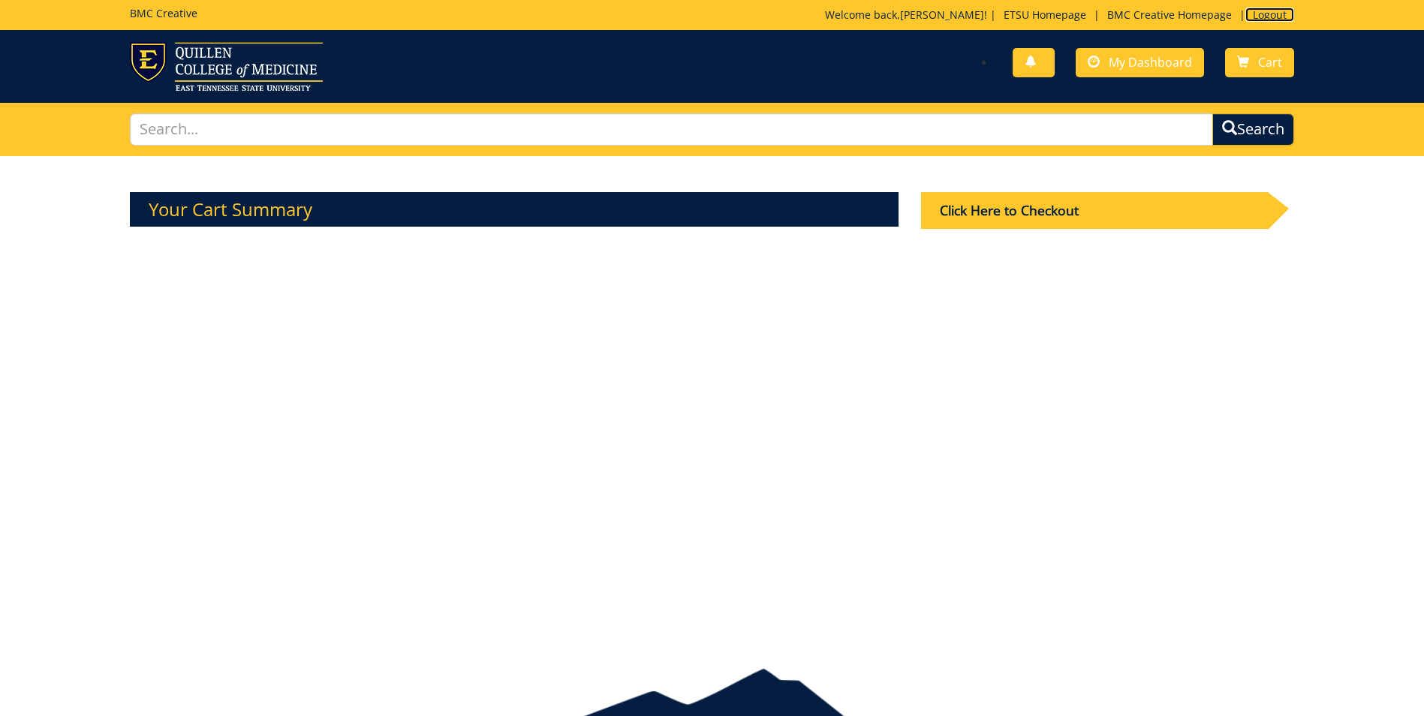
click at [1270, 17] on link "Logout" at bounding box center [1270, 15] width 49 height 14
